Goal: Task Accomplishment & Management: Manage account settings

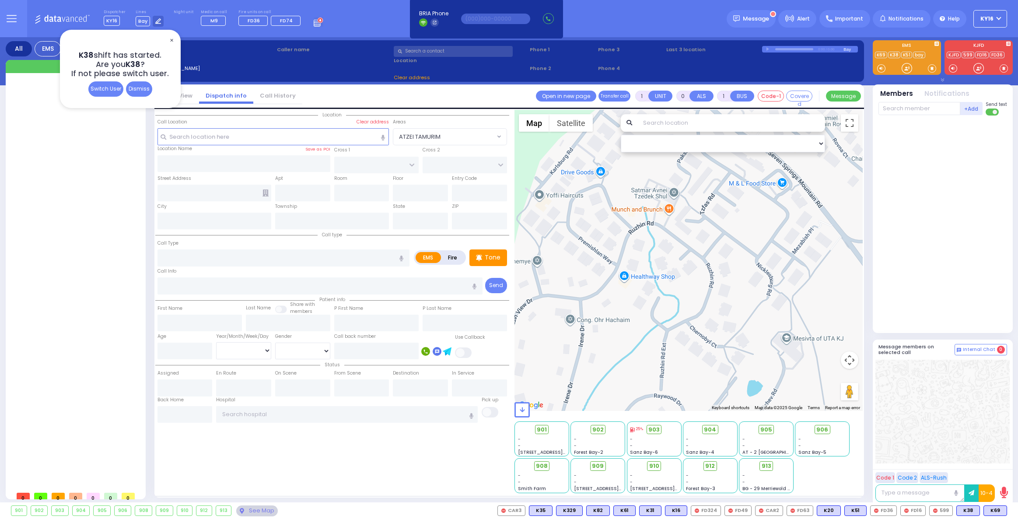
select select
click at [103, 90] on div "Switch User" at bounding box center [105, 88] width 35 height 15
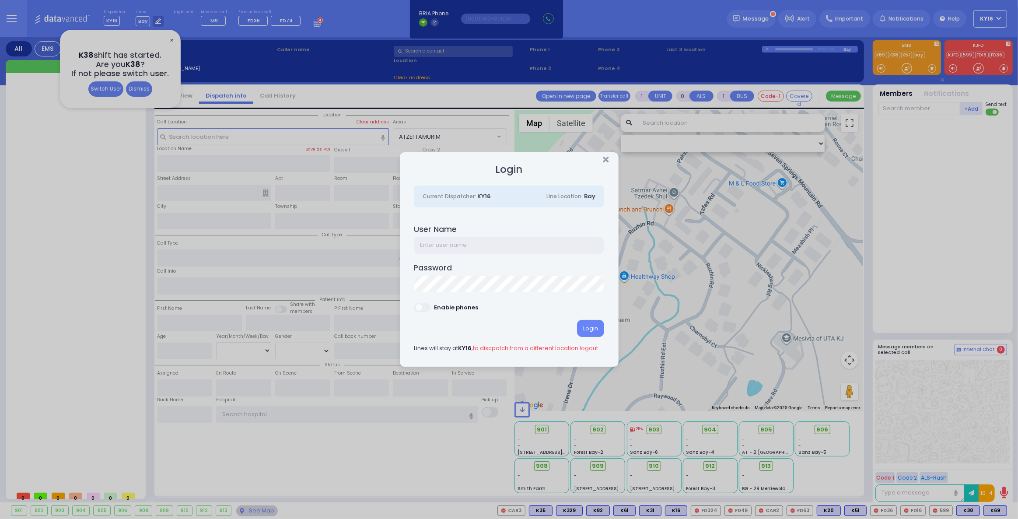
click at [447, 249] on input "text" at bounding box center [509, 245] width 190 height 17
type input "ky38"
click at [428, 311] on span at bounding box center [422, 307] width 17 height 9
click at [587, 328] on div "Login" at bounding box center [509, 328] width 190 height 17
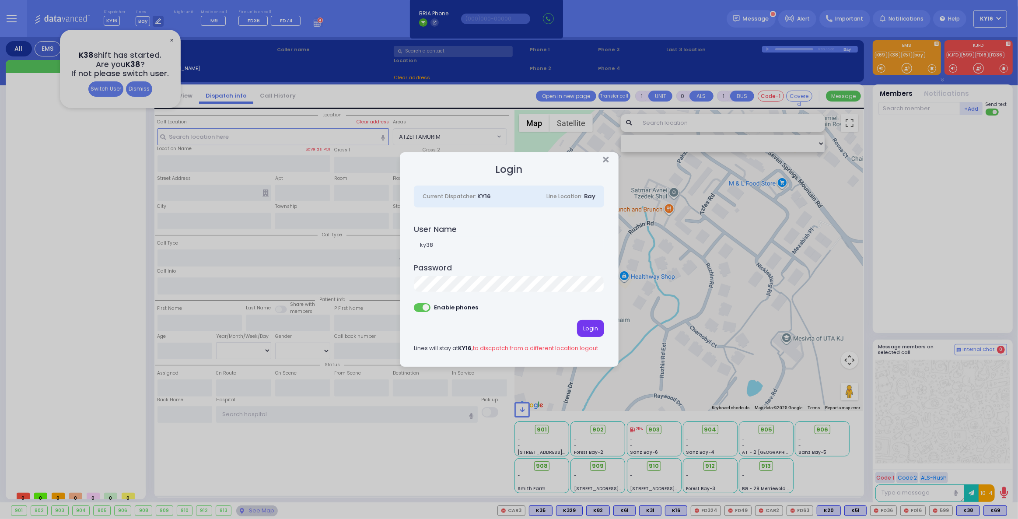
click at [588, 327] on div "Login" at bounding box center [590, 328] width 27 height 17
